Goal: Information Seeking & Learning: Learn about a topic

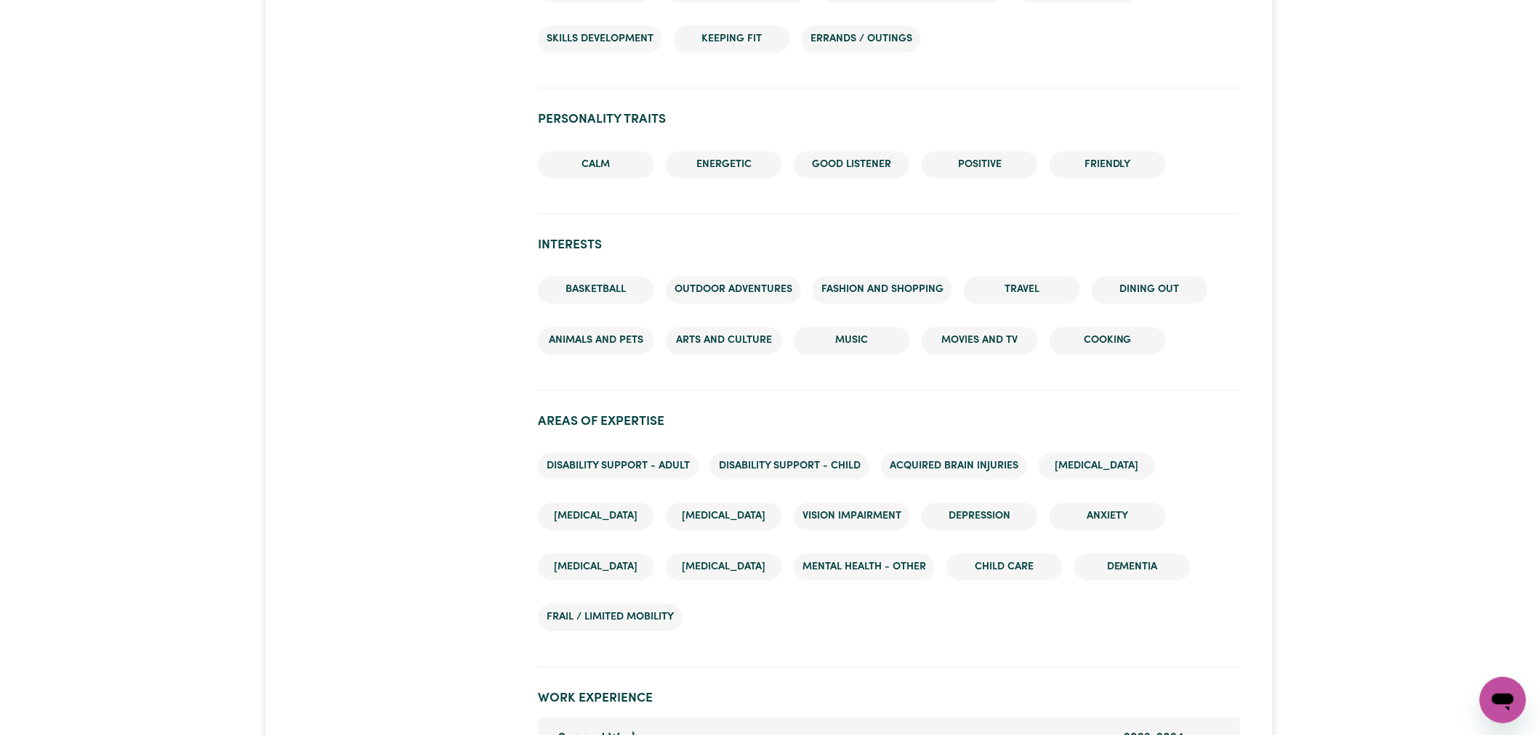
scroll to position [1857, 0]
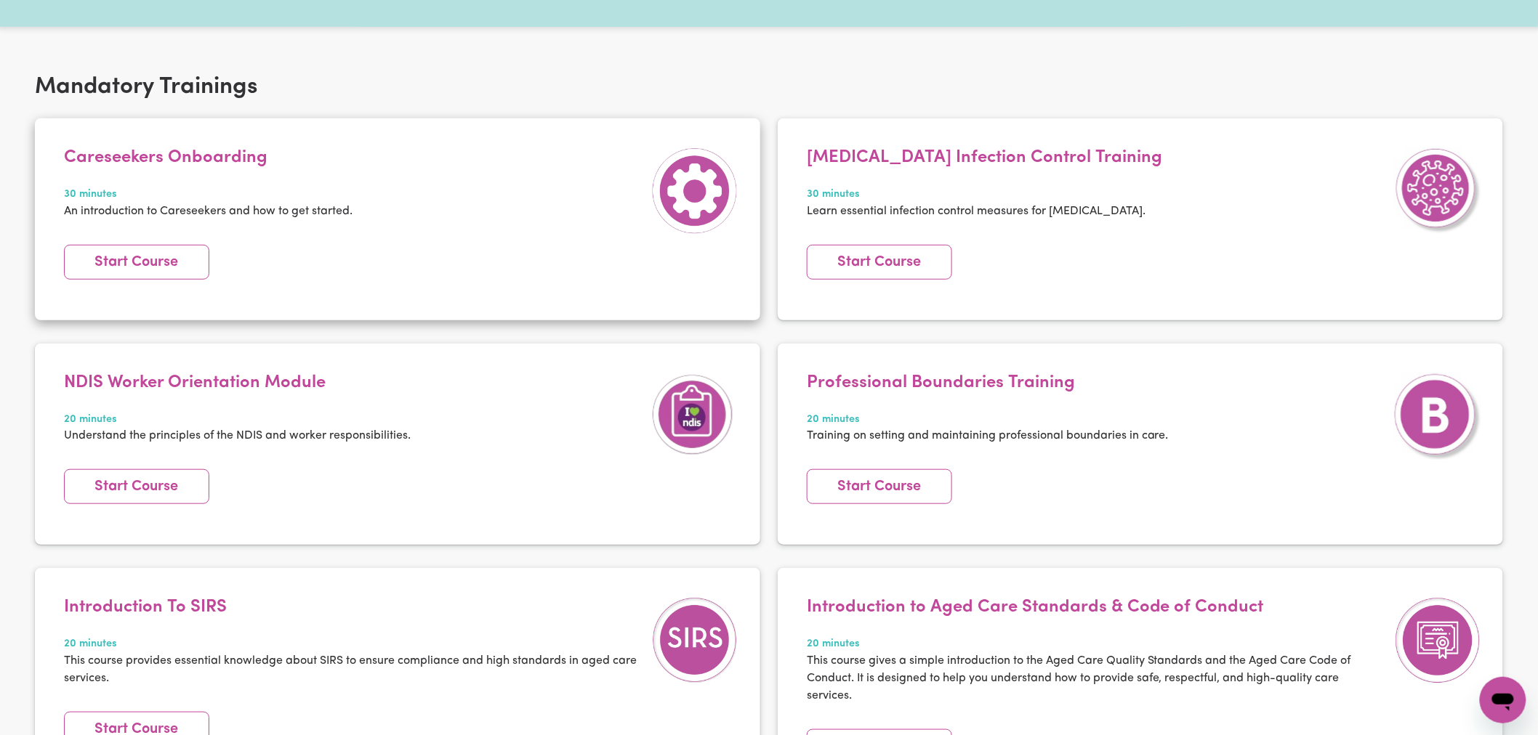
scroll to position [81, 0]
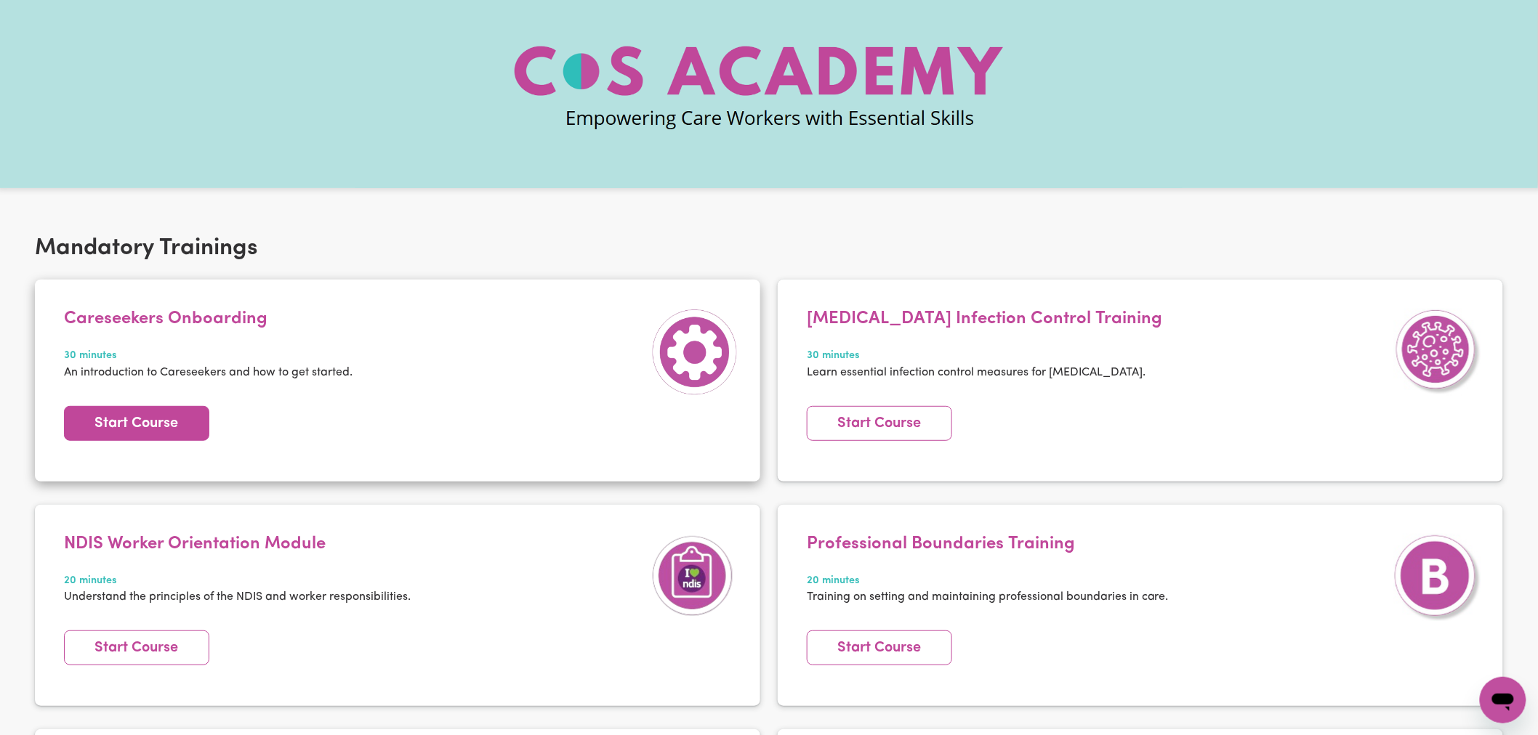
click at [125, 432] on link "Start Course" at bounding box center [136, 423] width 145 height 35
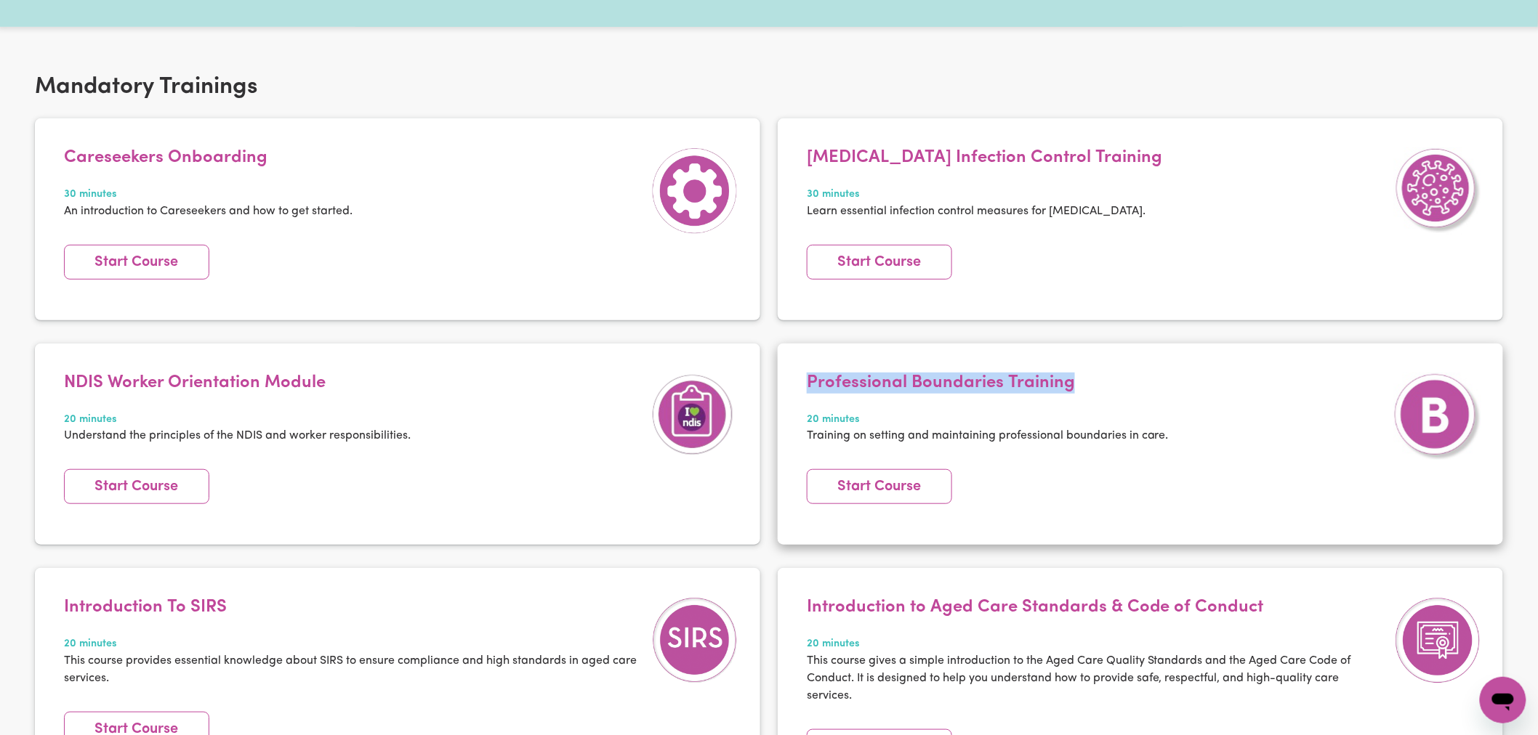
drag, startPoint x: 1099, startPoint y: 381, endPoint x: 803, endPoint y: 371, distance: 295.9
click at [803, 371] on article "Professional Boundaries Training 20 minutes Training on setting and maintaining…" at bounding box center [1140, 444] width 725 height 201
click at [818, 376] on h4 "Professional Boundaries Training" at bounding box center [988, 383] width 362 height 21
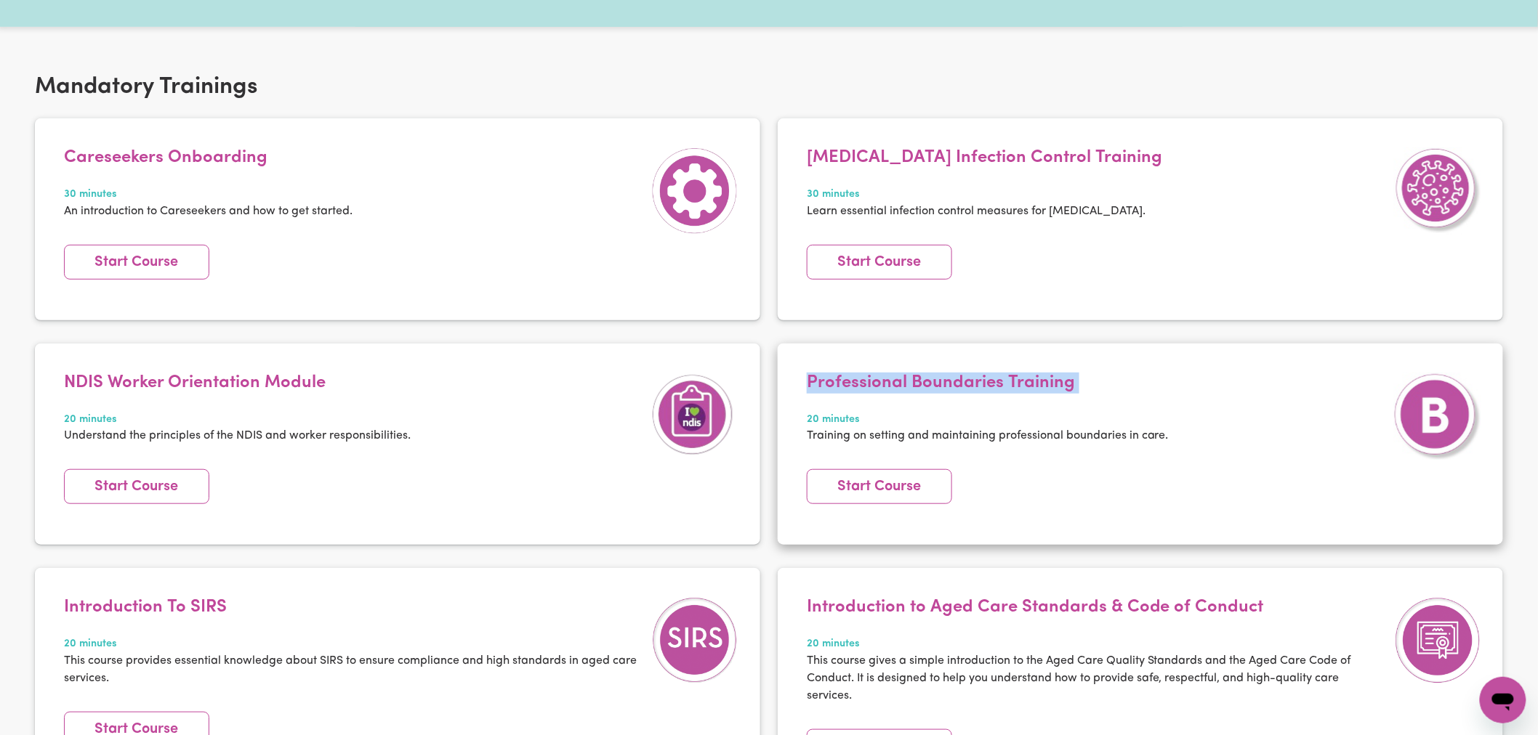
click at [818, 376] on h4 "Professional Boundaries Training" at bounding box center [988, 383] width 362 height 21
copy h4 "Professional Boundaries Training"
click at [872, 494] on link "Start Course" at bounding box center [879, 486] width 145 height 35
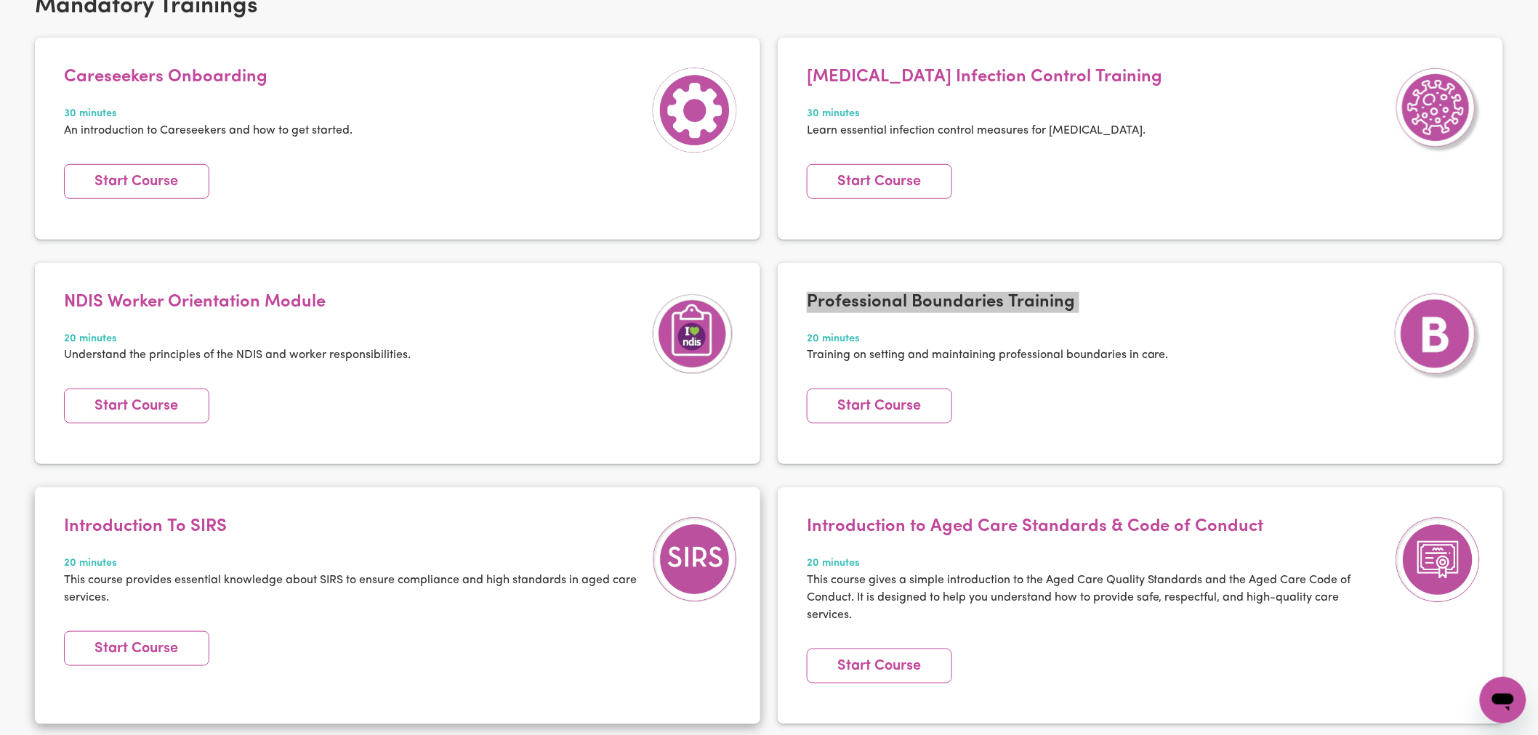
scroll to position [565, 0]
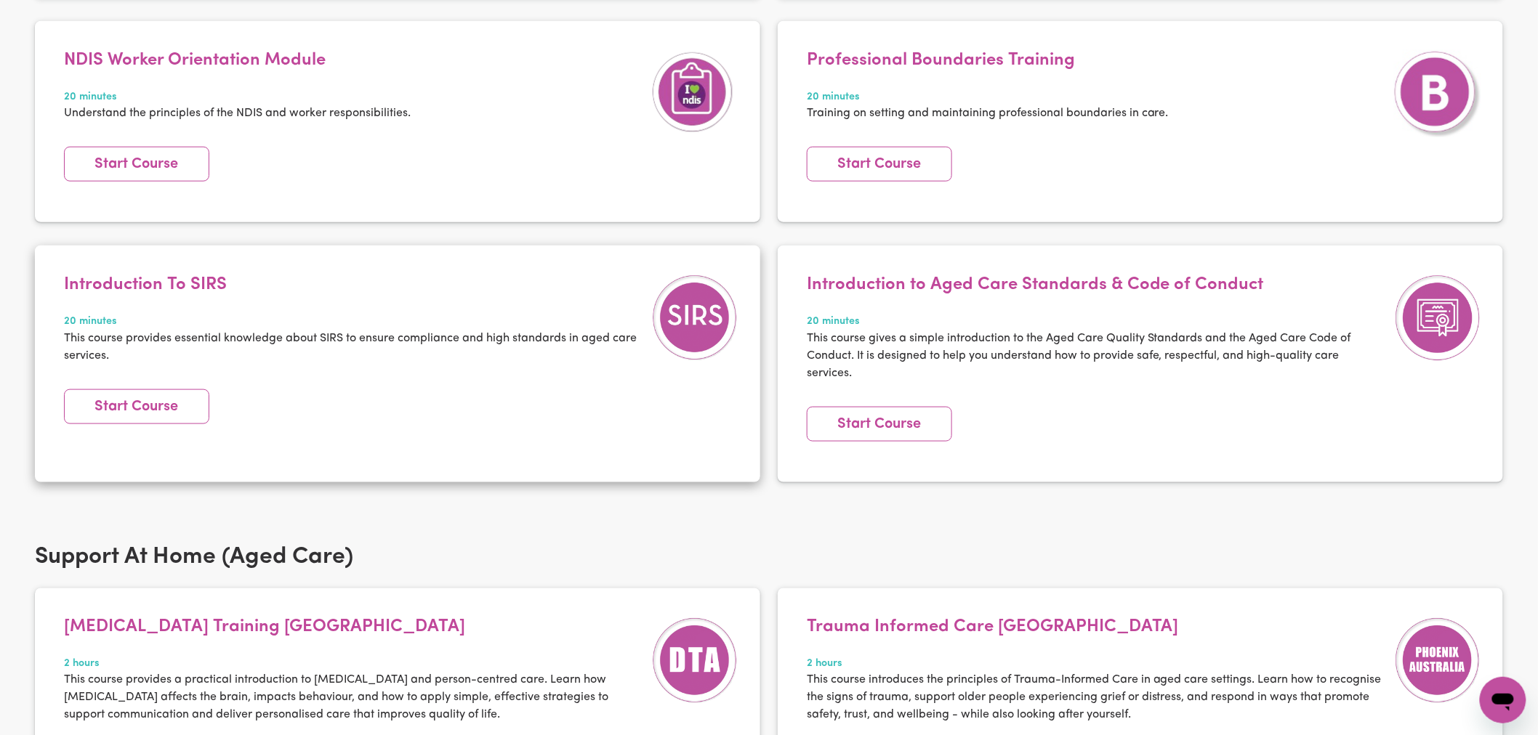
click at [197, 278] on h4 "Introduction To SIRS" at bounding box center [354, 285] width 580 height 21
copy h4 "Introduction To SIRS"
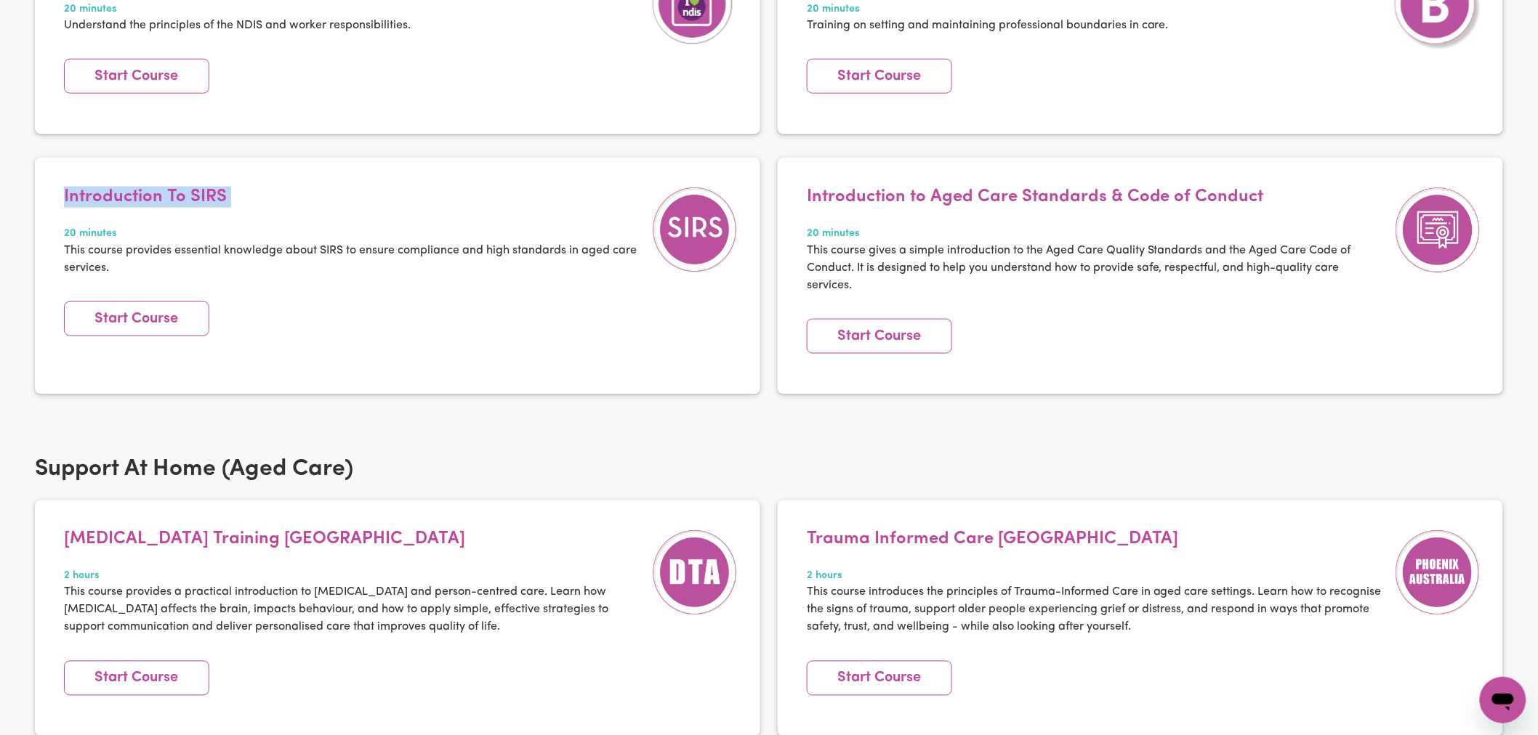
scroll to position [484, 0]
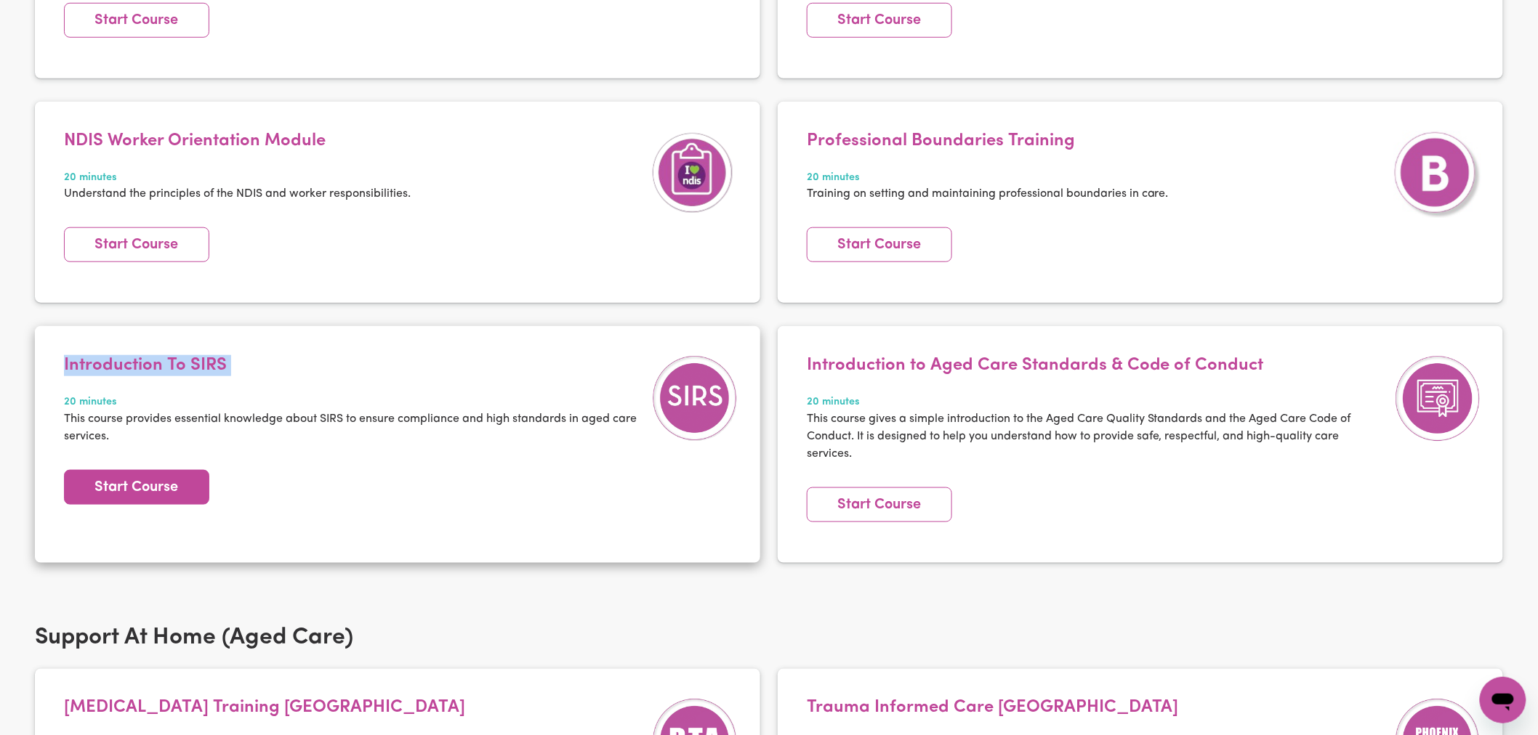
click at [153, 482] on link "Start Course" at bounding box center [136, 487] width 145 height 35
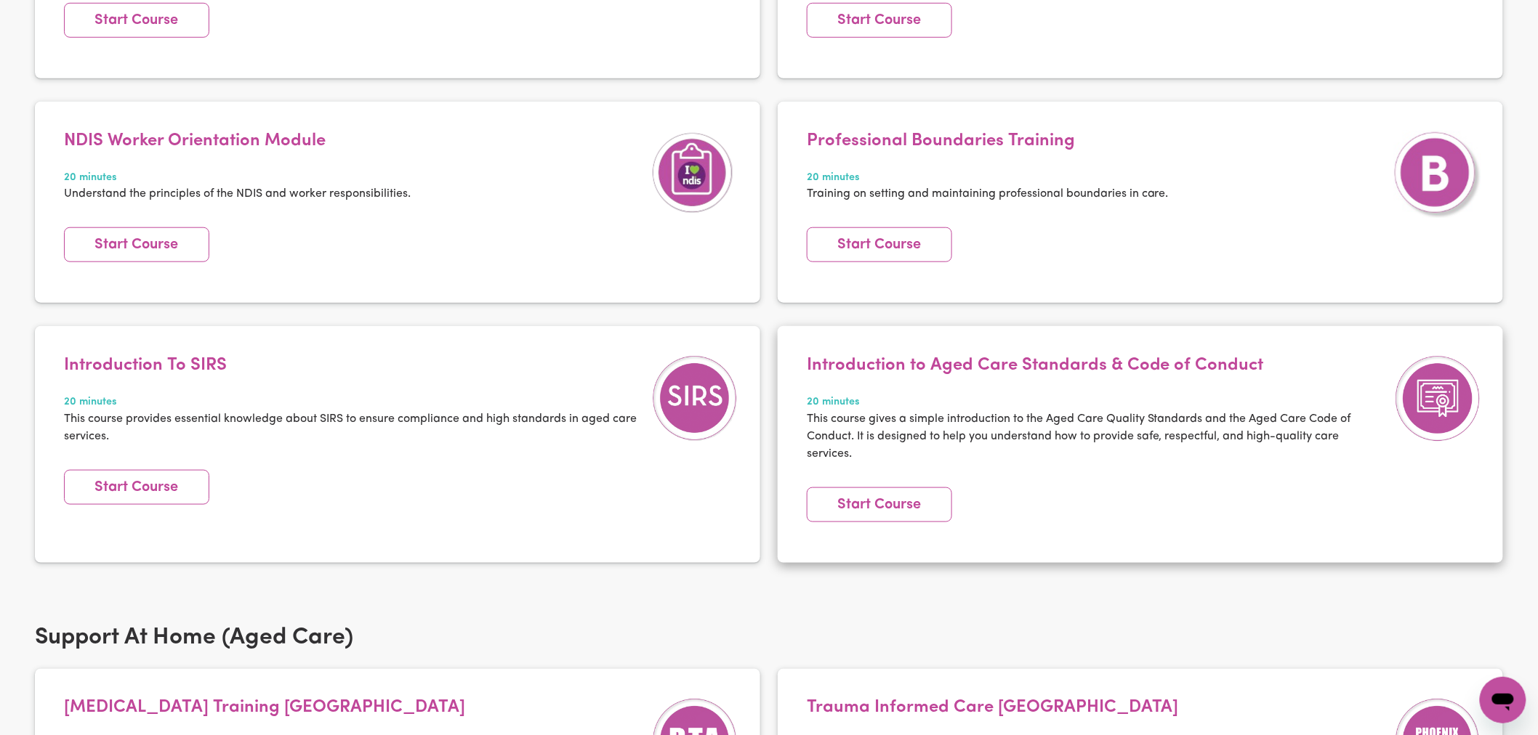
click at [1083, 360] on h4 "Introduction to Aged Care Standards & Code of Conduct" at bounding box center [1097, 365] width 580 height 21
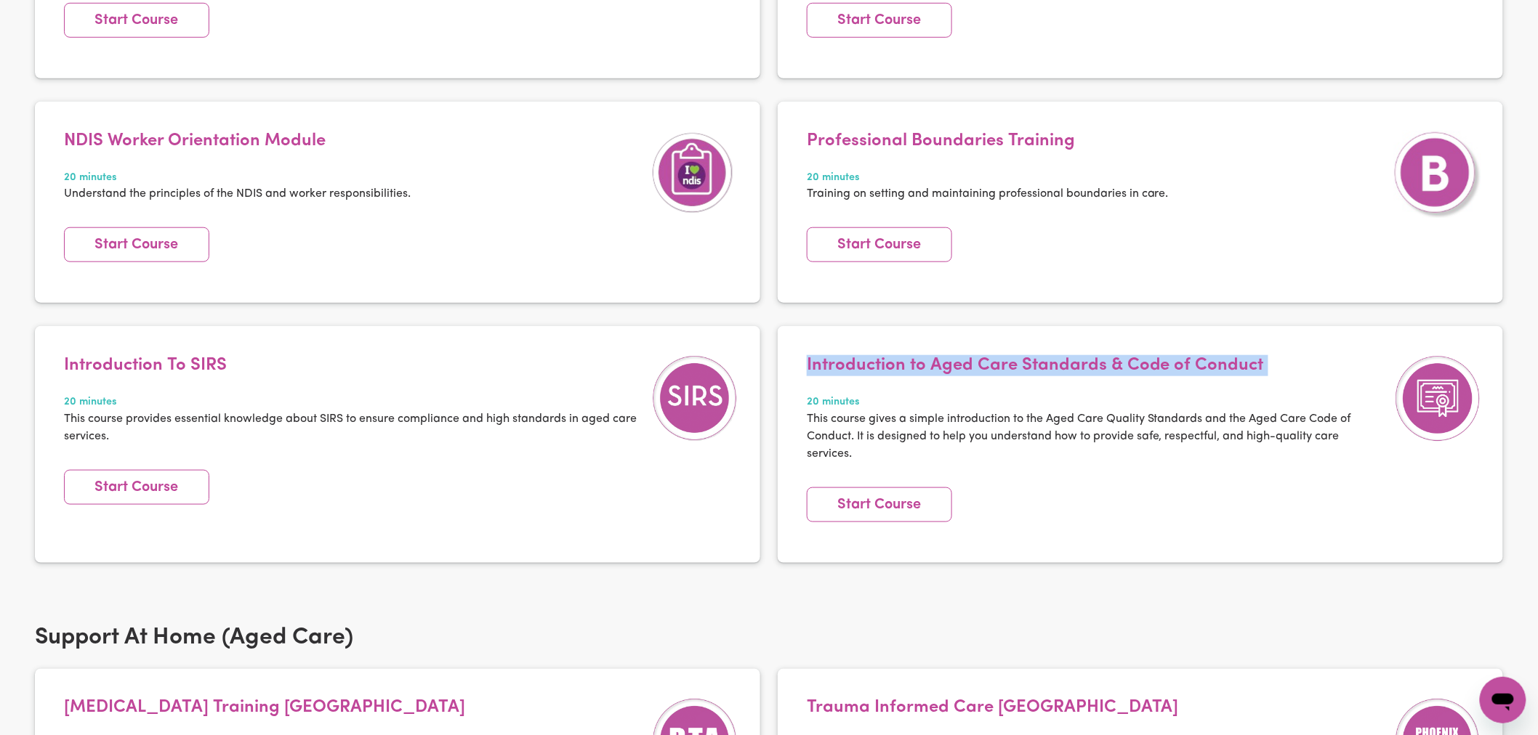
copy h4 "Introduction to Aged Care Standards & Code of Conduct"
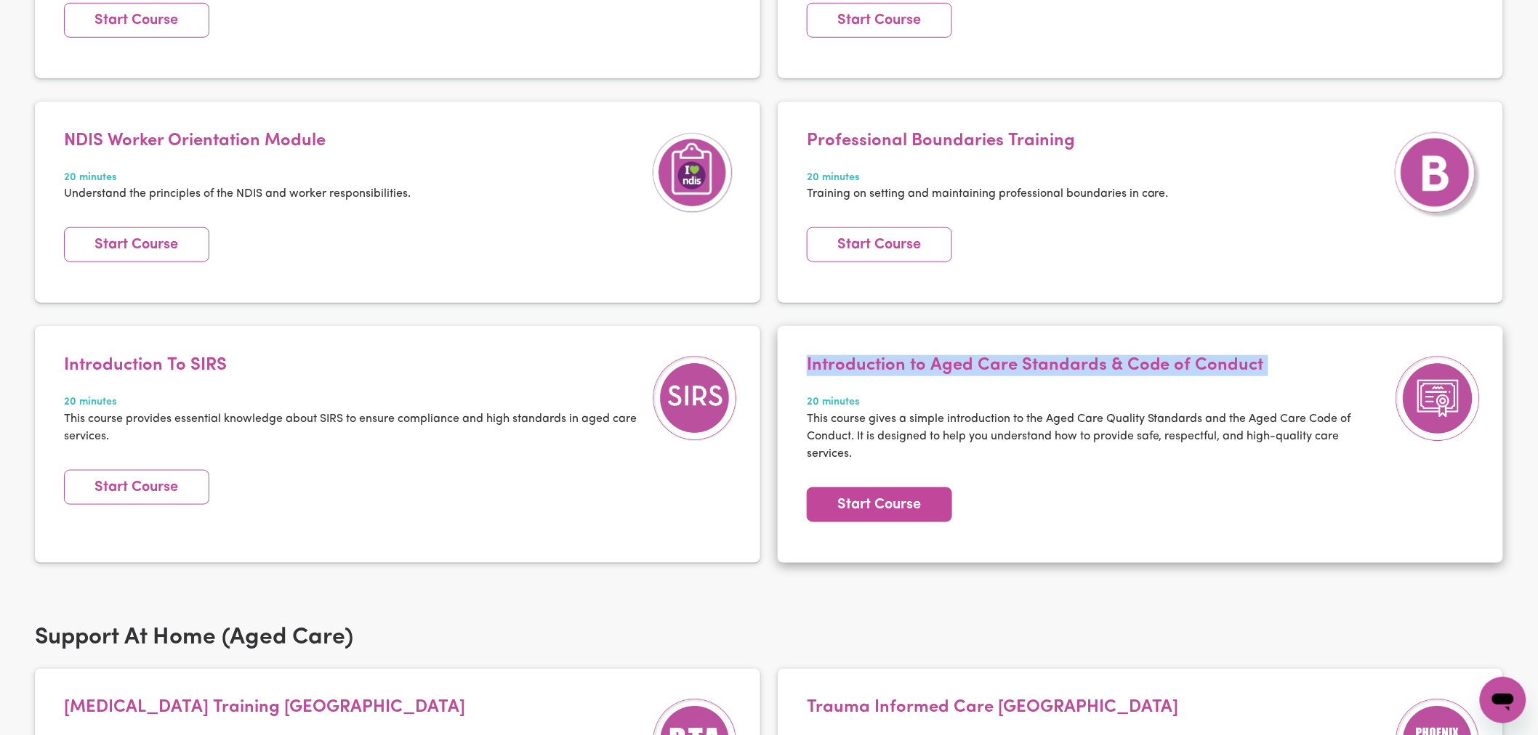
click at [874, 506] on link "Start Course" at bounding box center [879, 505] width 145 height 35
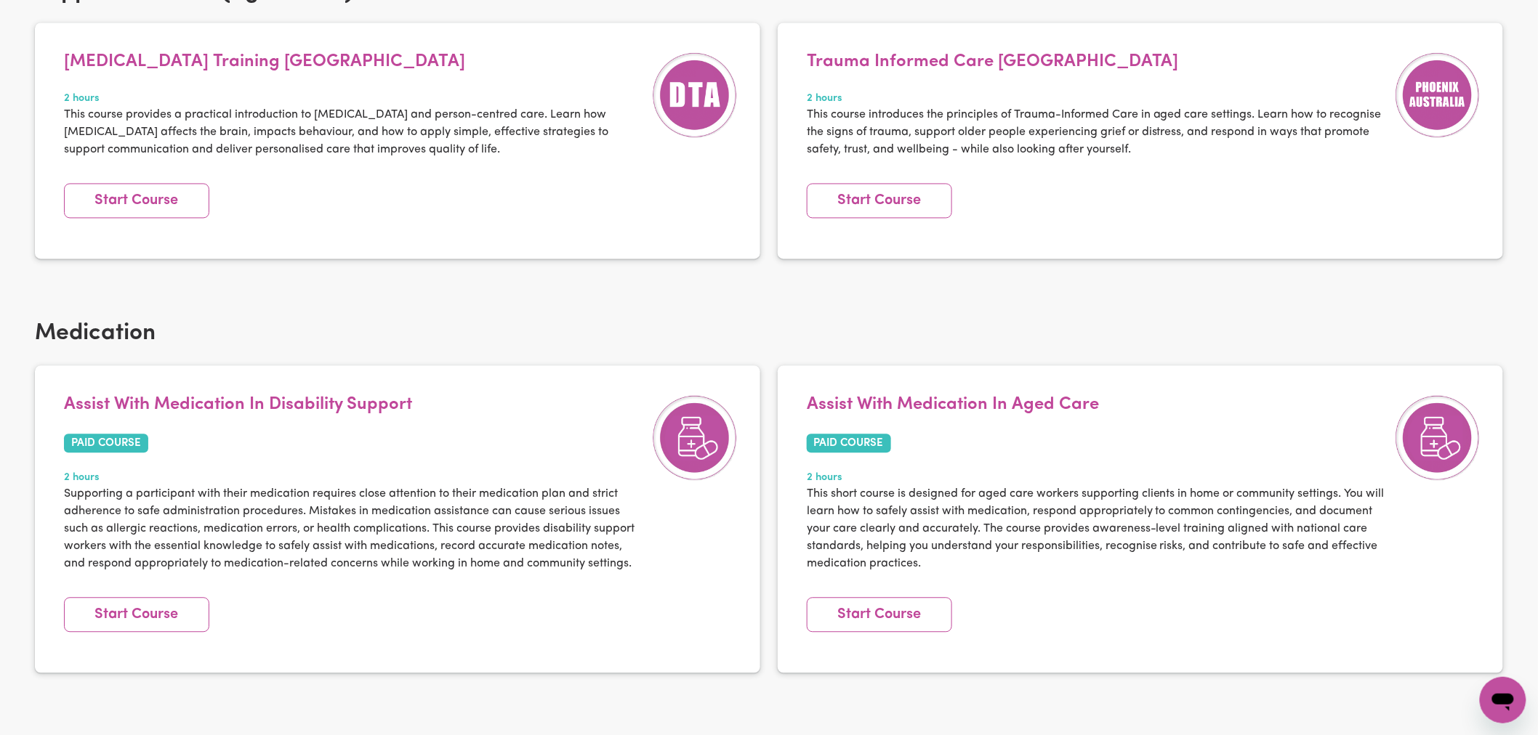
scroll to position [1211, 0]
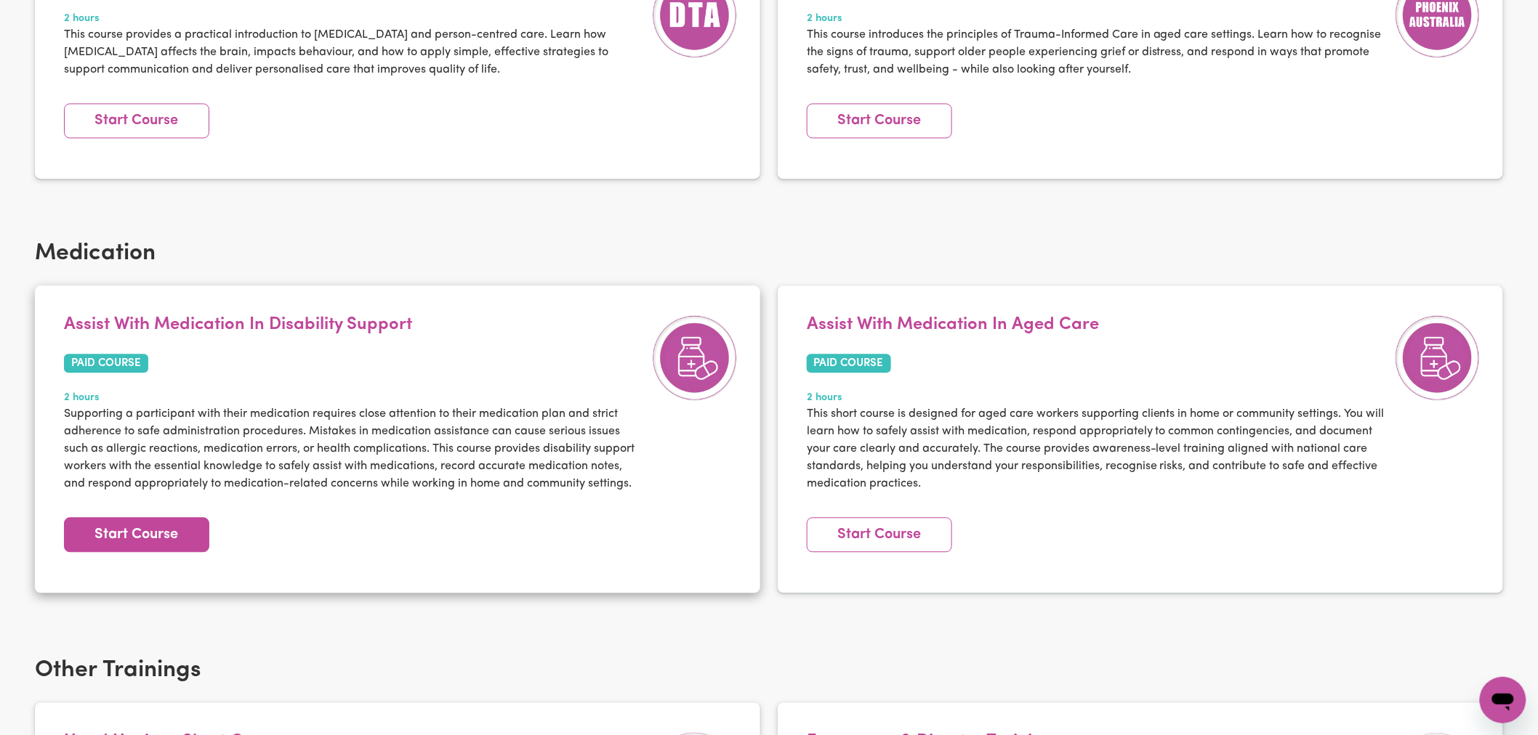
click at [161, 542] on link "Start Course" at bounding box center [136, 534] width 145 height 35
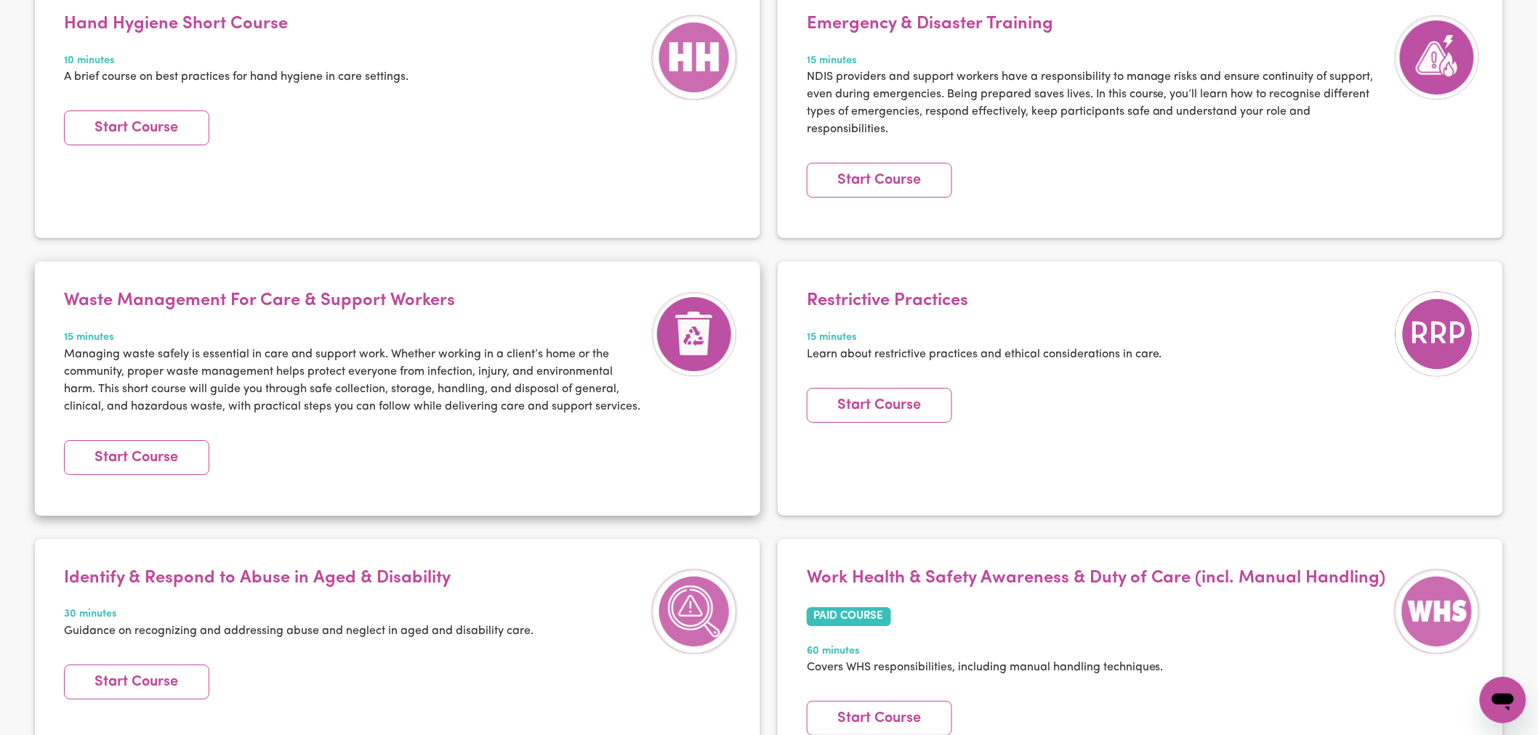
scroll to position [2018, 0]
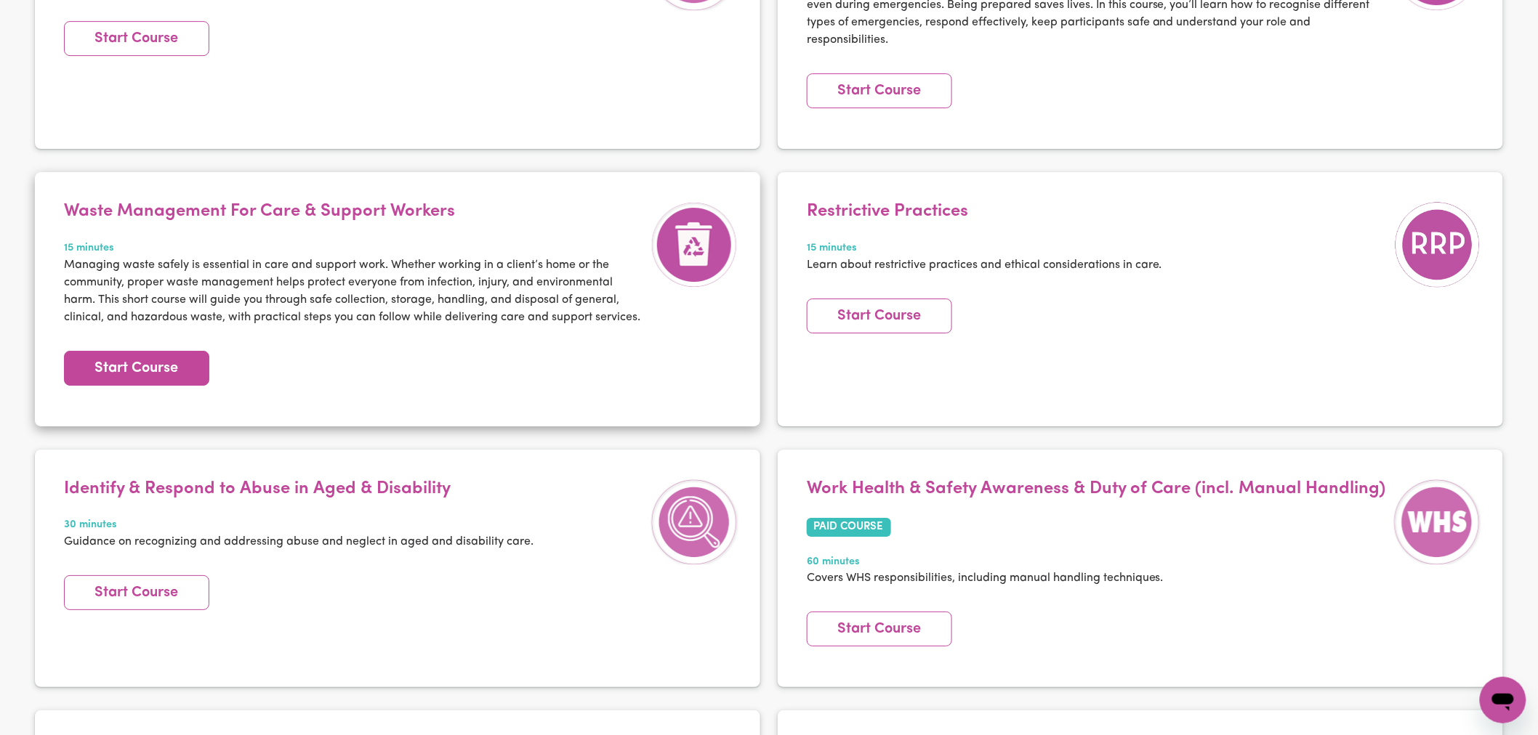
click at [111, 381] on link "Start Course" at bounding box center [136, 368] width 145 height 35
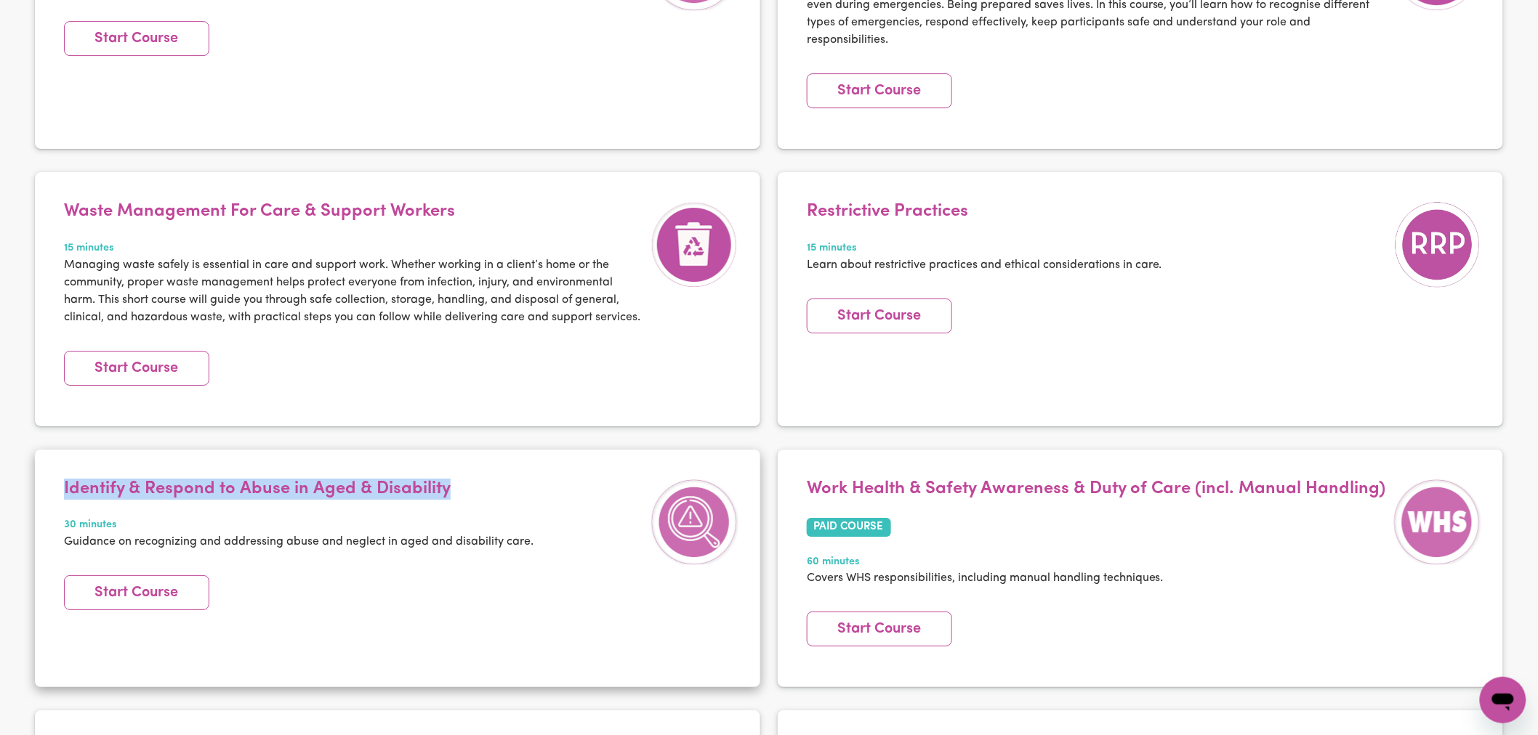
drag, startPoint x: 451, startPoint y: 484, endPoint x: 63, endPoint y: 480, distance: 388.8
click at [63, 480] on div "Identify & Respond to Abuse in Aged & Disability 30 minutes Guidance on recogni…" at bounding box center [299, 523] width 484 height 89
copy h4 "Identify & Respond to Abuse in Aged & Disability"
click at [160, 587] on link "Start Course" at bounding box center [136, 593] width 145 height 35
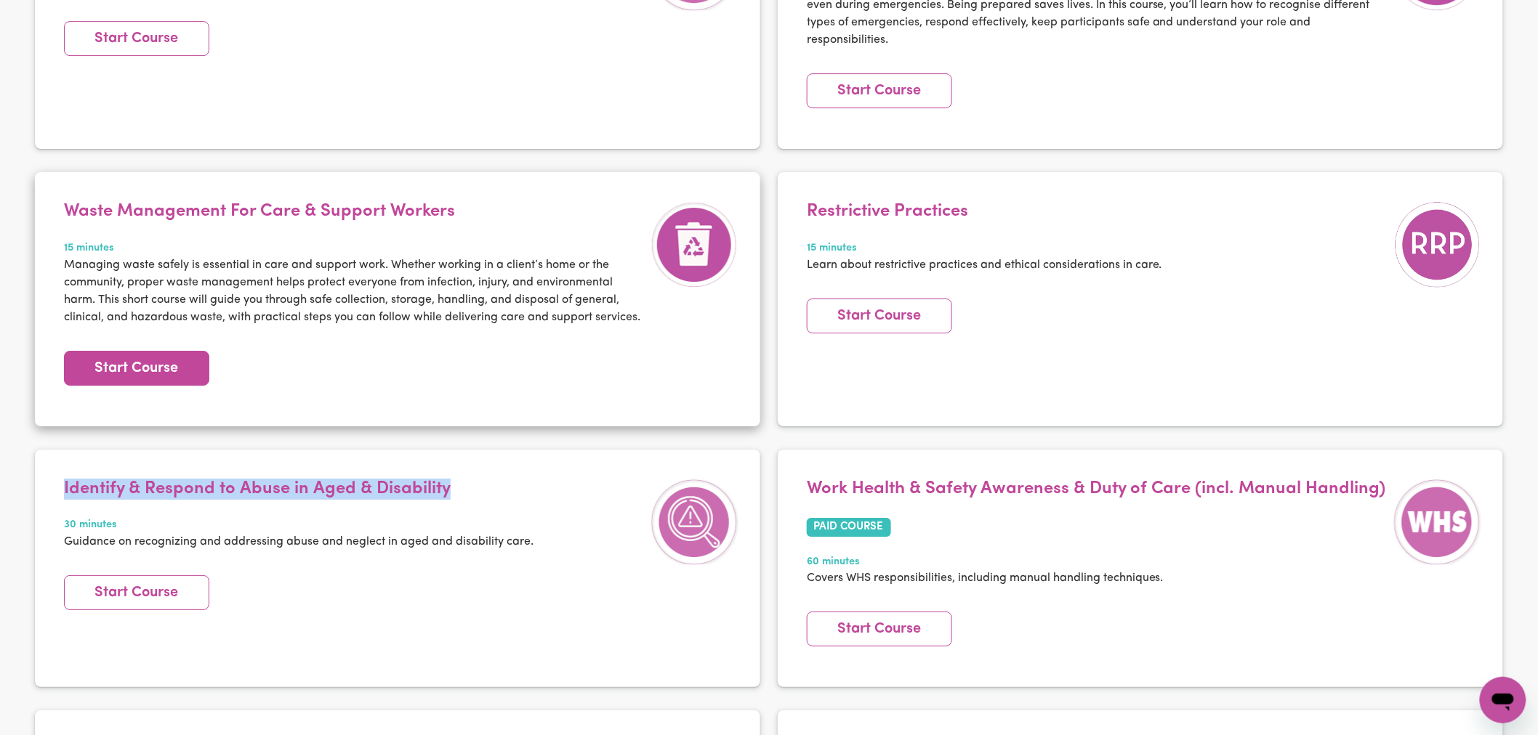
click at [175, 367] on link "Start Course" at bounding box center [136, 368] width 145 height 35
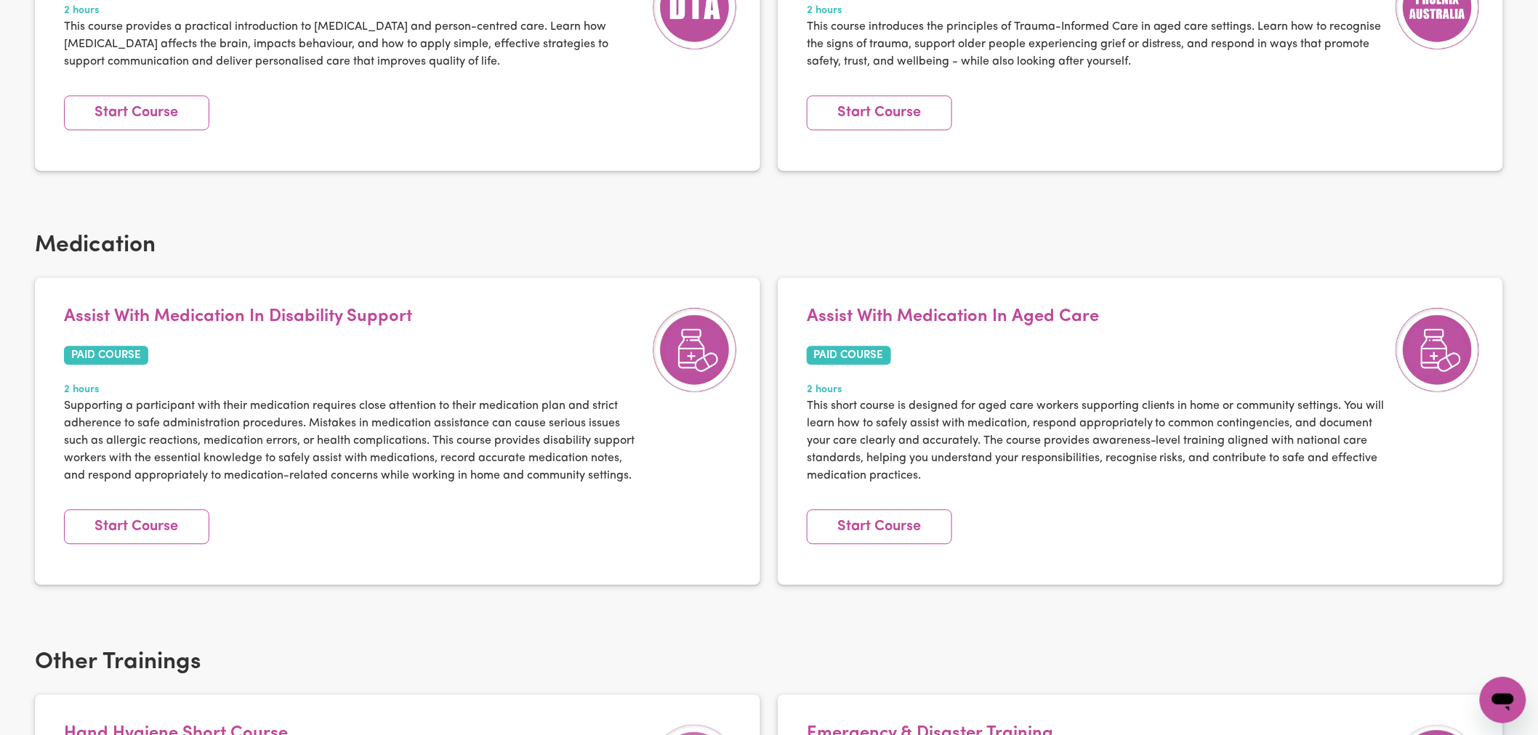
scroll to position [1211, 0]
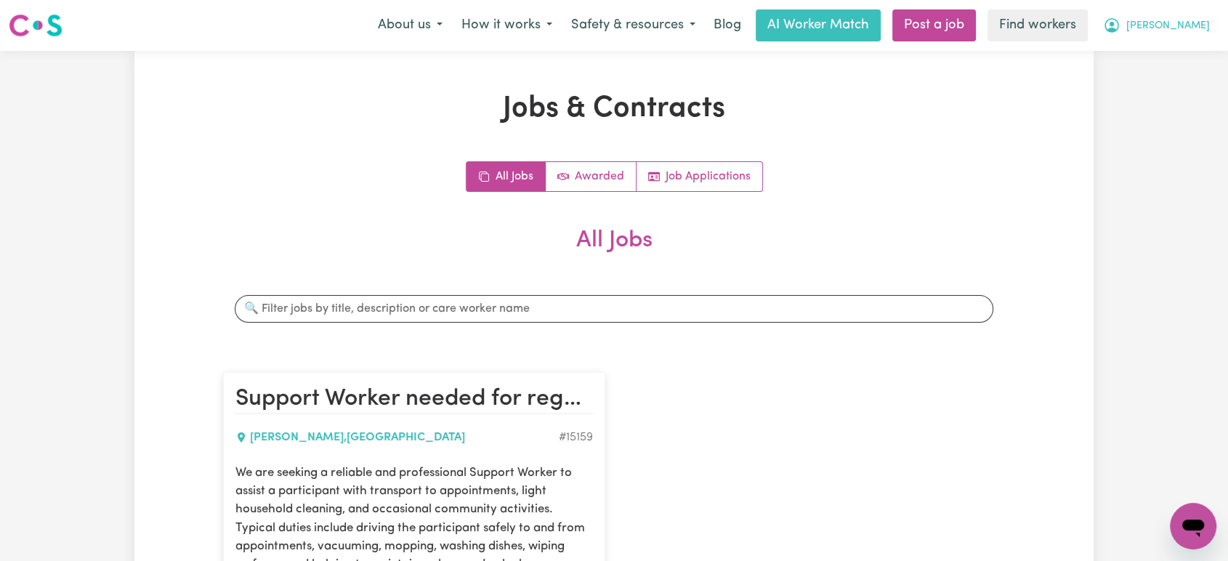
click at [1195, 13] on button "Sara" at bounding box center [1157, 25] width 126 height 31
click at [1166, 74] on link "Logout" at bounding box center [1161, 84] width 115 height 28
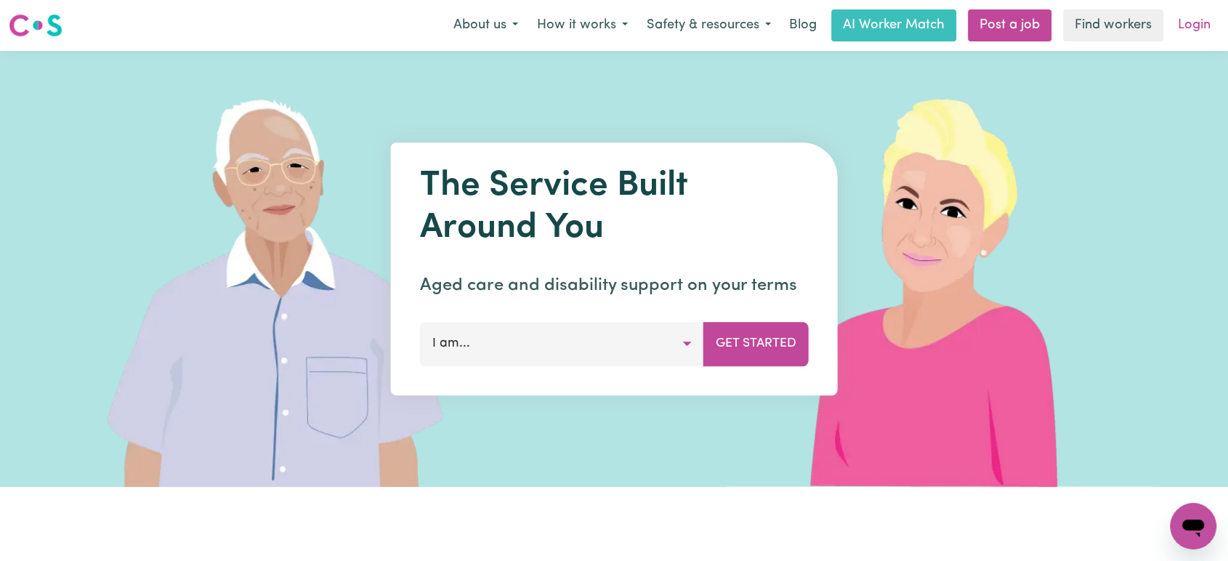
click at [1200, 22] on link "Login" at bounding box center [1194, 25] width 50 height 32
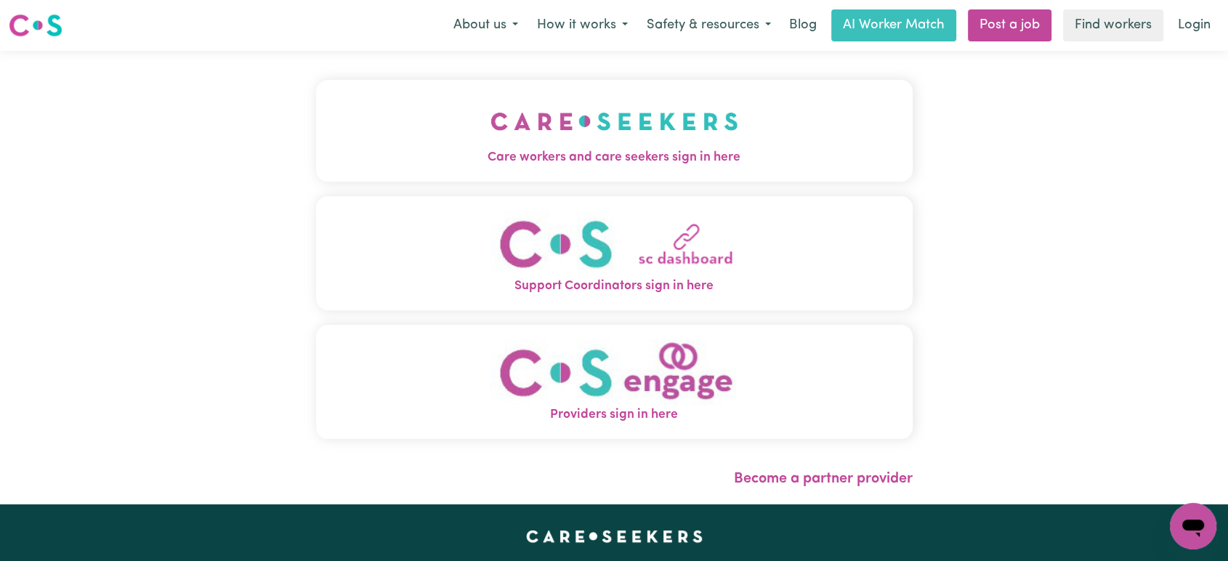
click at [596, 156] on span "Care workers and care seekers sign in here" at bounding box center [614, 157] width 597 height 19
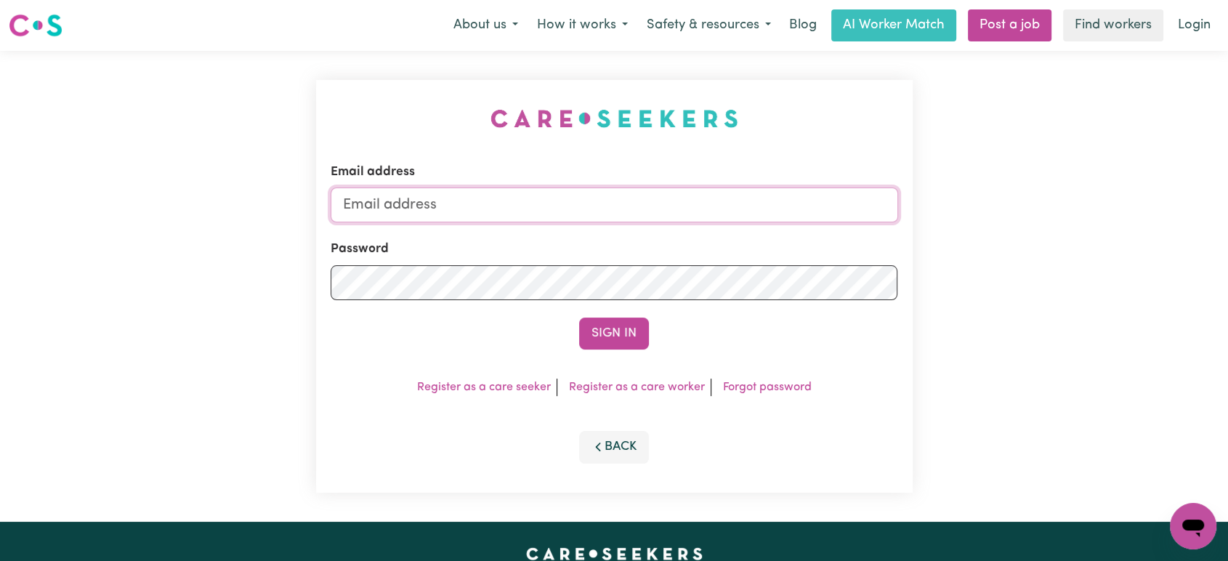
type input "lindsay@careseekers.com.au"
click at [589, 357] on div "Email address lindsay@careseekers.com.au Password Sign In Register as a care se…" at bounding box center [614, 286] width 597 height 413
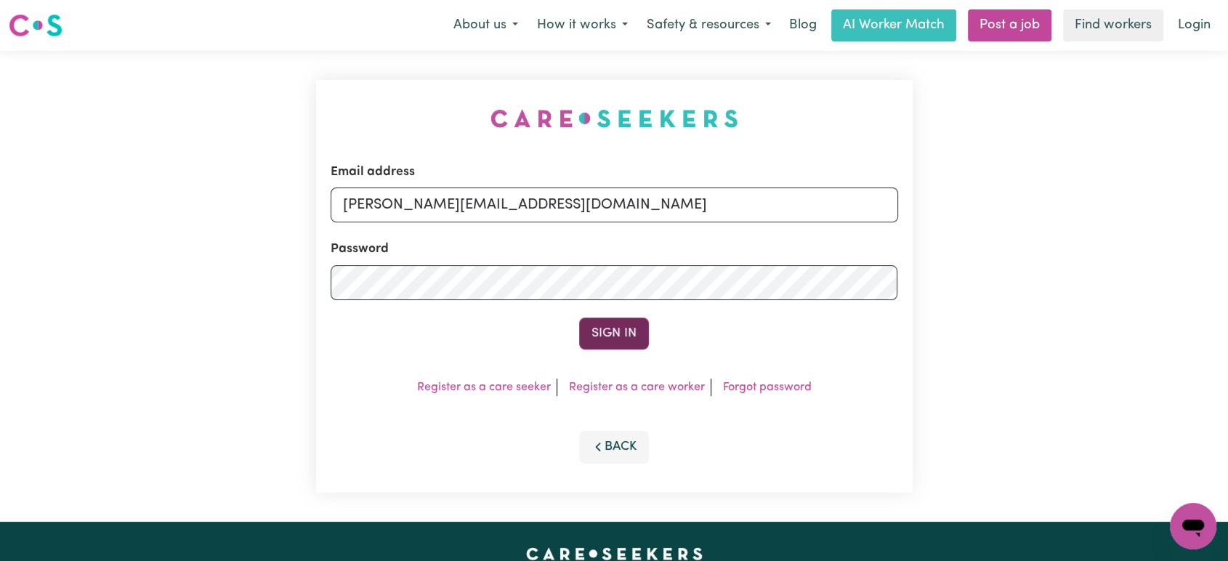
click at [608, 330] on button "Sign In" at bounding box center [614, 334] width 70 height 32
